Goal: Information Seeking & Learning: Find specific fact

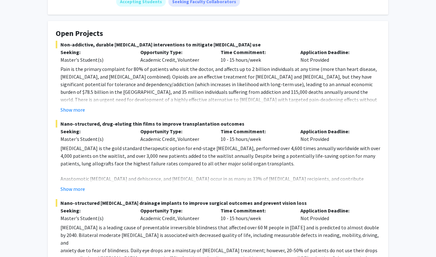
scroll to position [96, 0]
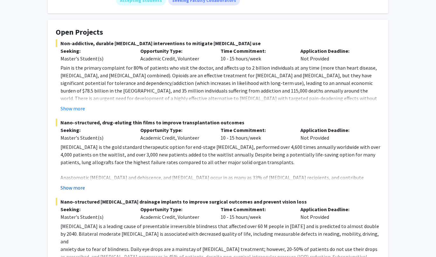
click at [75, 189] on button "Show more" at bounding box center [72, 188] width 24 height 8
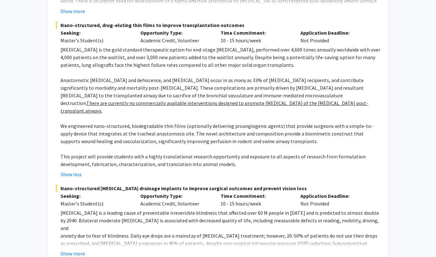
scroll to position [257, 0]
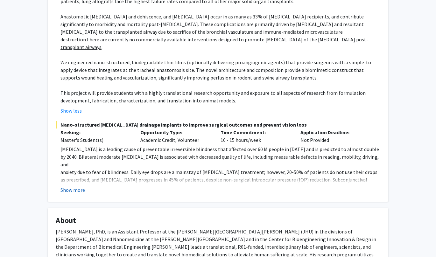
click at [77, 186] on button "Show more" at bounding box center [72, 190] width 24 height 8
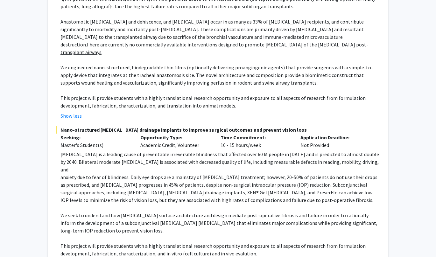
scroll to position [0, 0]
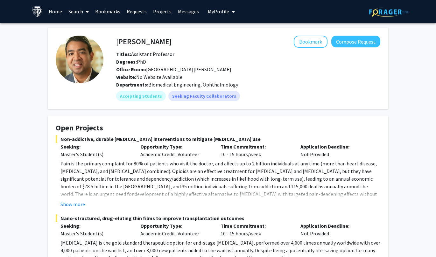
click at [84, 14] on span at bounding box center [86, 12] width 6 height 22
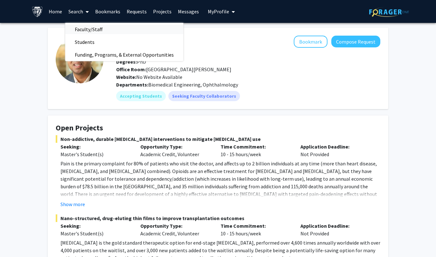
click at [83, 29] on span "Faculty/Staff" at bounding box center [88, 29] width 47 height 13
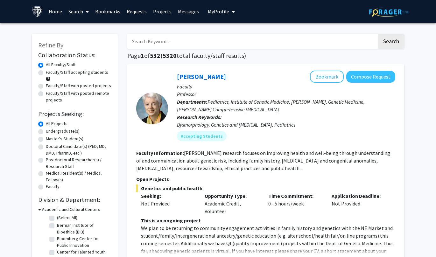
click at [165, 42] on input "Search Keywords" at bounding box center [252, 41] width 250 height 15
click at [378, 34] on button "Search" at bounding box center [391, 41] width 26 height 15
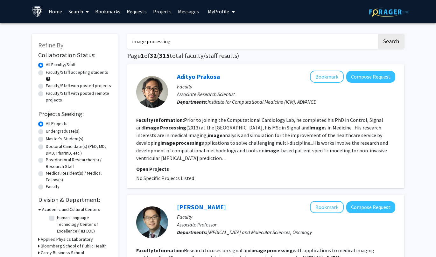
drag, startPoint x: 175, startPoint y: 38, endPoint x: 106, endPoint y: 11, distance: 73.7
type input "h"
type input "[PERSON_NAME]"
click at [378, 34] on button "Search" at bounding box center [391, 41] width 26 height 15
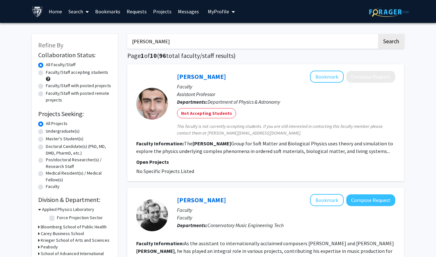
drag, startPoint x: 170, startPoint y: 42, endPoint x: 118, endPoint y: 53, distance: 52.7
click at [378, 34] on button "Search" at bounding box center [391, 41] width 26 height 15
drag, startPoint x: 134, startPoint y: 41, endPoint x: 77, endPoint y: 52, distance: 57.5
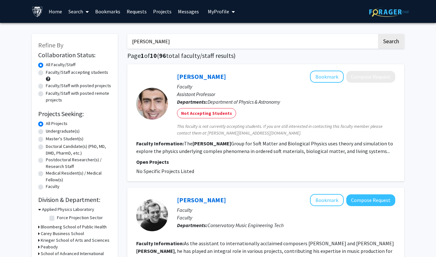
drag, startPoint x: 169, startPoint y: 40, endPoint x: 135, endPoint y: 44, distance: 34.0
click at [135, 44] on input "[PERSON_NAME]" at bounding box center [252, 41] width 250 height 15
type input "h"
type input "histological staining"
click at [378, 34] on button "Search" at bounding box center [391, 41] width 26 height 15
